Goal: Information Seeking & Learning: Compare options

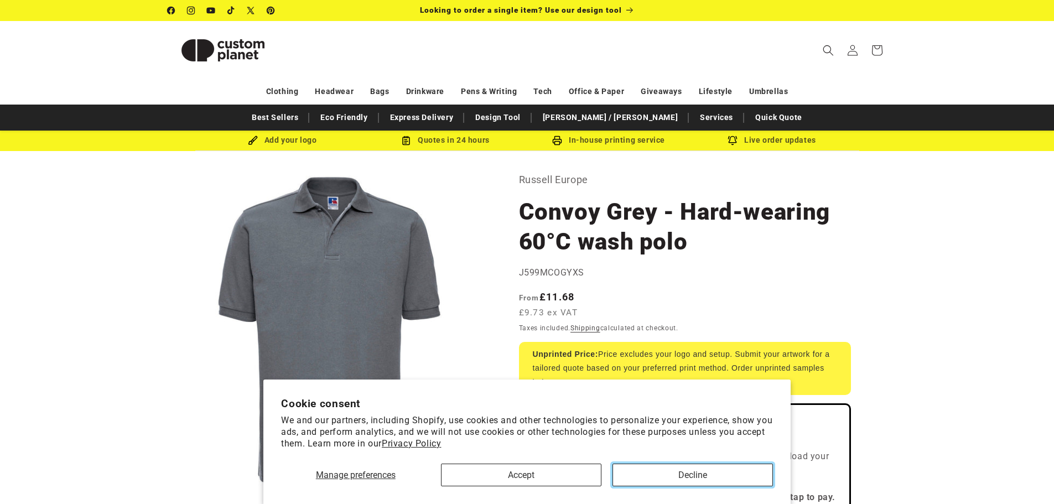
click at [651, 481] on button "Decline" at bounding box center [692, 475] width 160 height 23
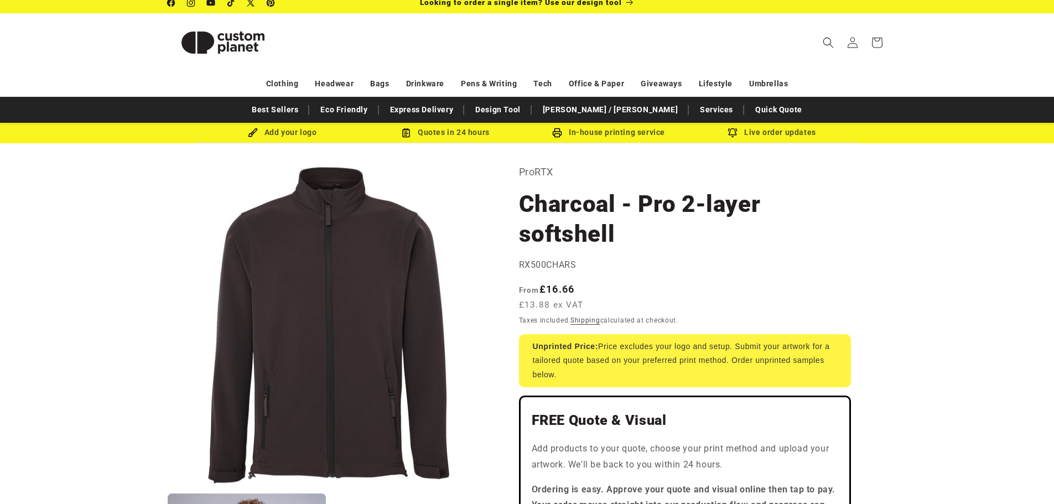
scroll to position [6, 0]
